Goal: Task Accomplishment & Management: Manage account settings

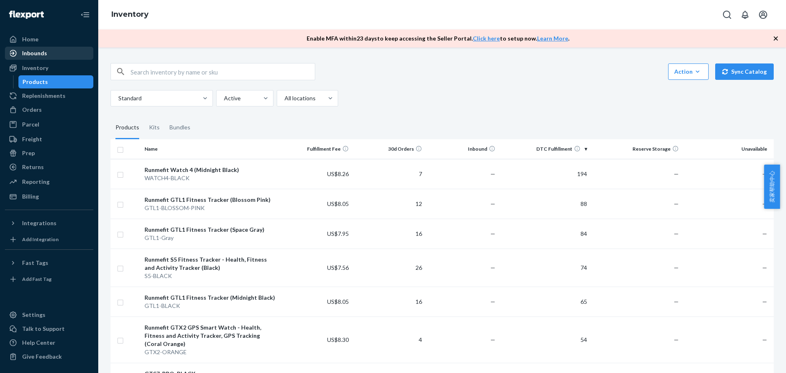
click at [50, 52] on div "Inbounds" at bounding box center [49, 52] width 87 height 11
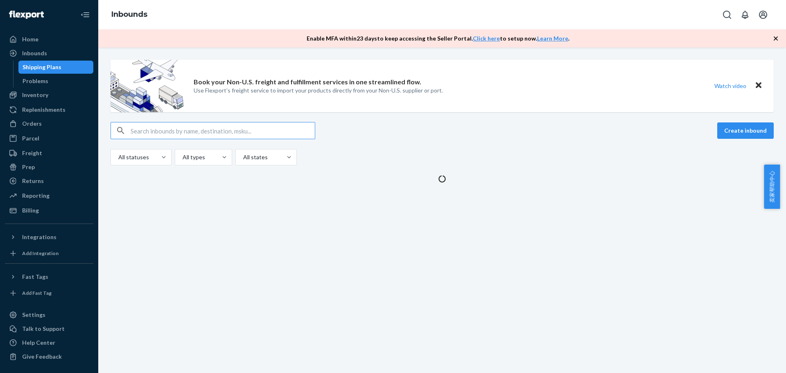
click at [580, 212] on div "Book your Non-U.S. freight and fulfillment services in one streamlined flow. Us…" at bounding box center [442, 209] width 688 height 325
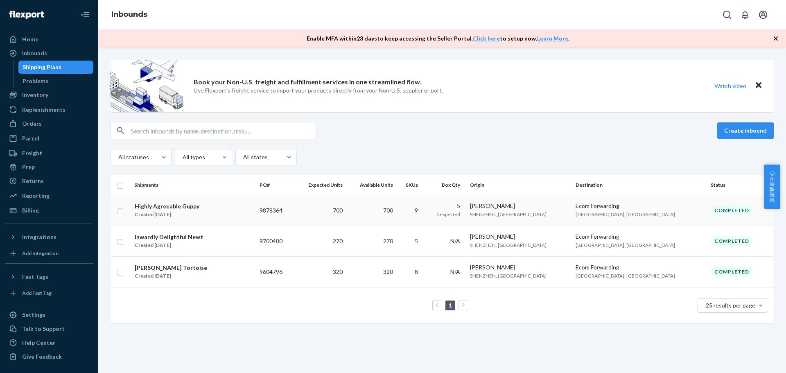
click at [547, 217] on span "SHENZHEN, [GEOGRAPHIC_DATA]" at bounding box center [508, 214] width 77 height 6
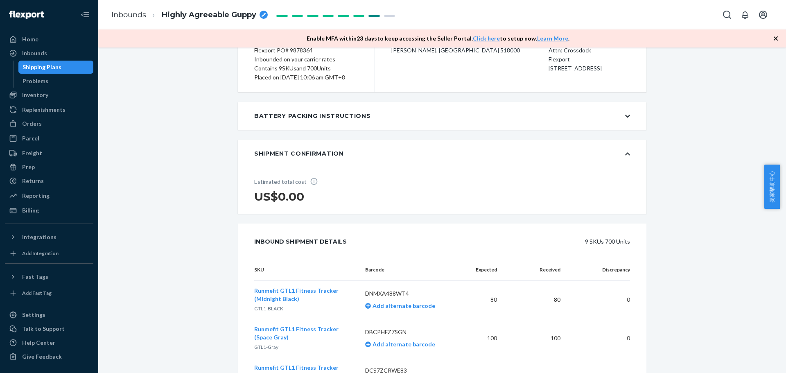
scroll to position [82, 0]
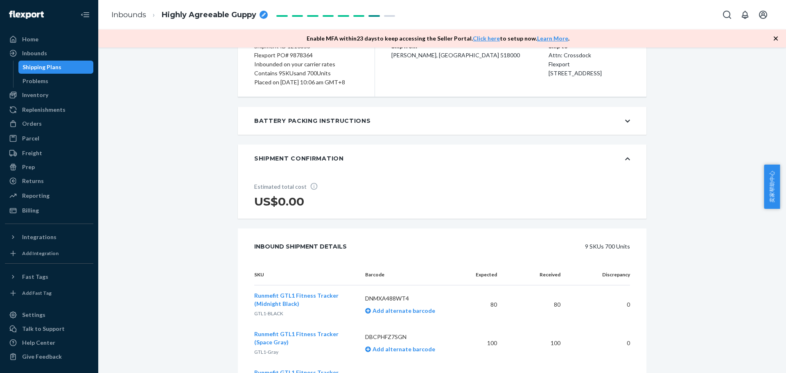
click at [619, 129] on div "Battery Packing Instructions" at bounding box center [442, 121] width 409 height 28
